Goal: Entertainment & Leisure: Consume media (video, audio)

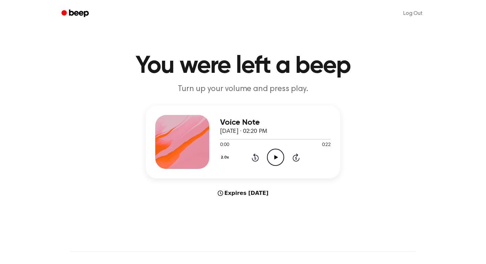
click at [269, 158] on icon "Play Audio" at bounding box center [275, 157] width 17 height 17
click at [223, 152] on div "2.0x Rewind 5 seconds Pause Audio Skip 5 seconds" at bounding box center [275, 157] width 111 height 17
click at [223, 157] on button "2.0x" at bounding box center [225, 157] width 11 height 11
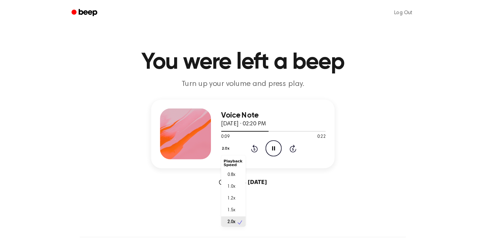
scroll to position [2, 0]
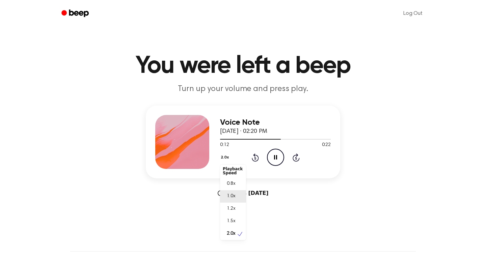
click at [232, 195] on span "1.0x" at bounding box center [231, 196] width 8 height 7
click at [253, 159] on icon "Rewind 5 seconds" at bounding box center [254, 157] width 7 height 9
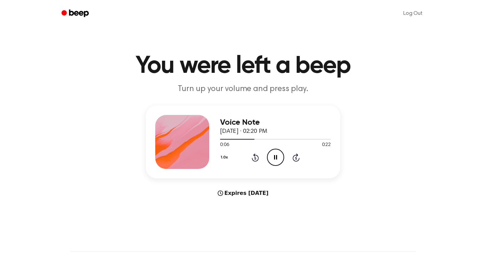
click at [253, 159] on icon "Rewind 5 seconds" at bounding box center [254, 157] width 7 height 9
click at [277, 161] on icon "Play Audio" at bounding box center [275, 157] width 17 height 17
click at [279, 157] on icon "Play Audio" at bounding box center [275, 157] width 17 height 17
